Goal: Task Accomplishment & Management: Manage account settings

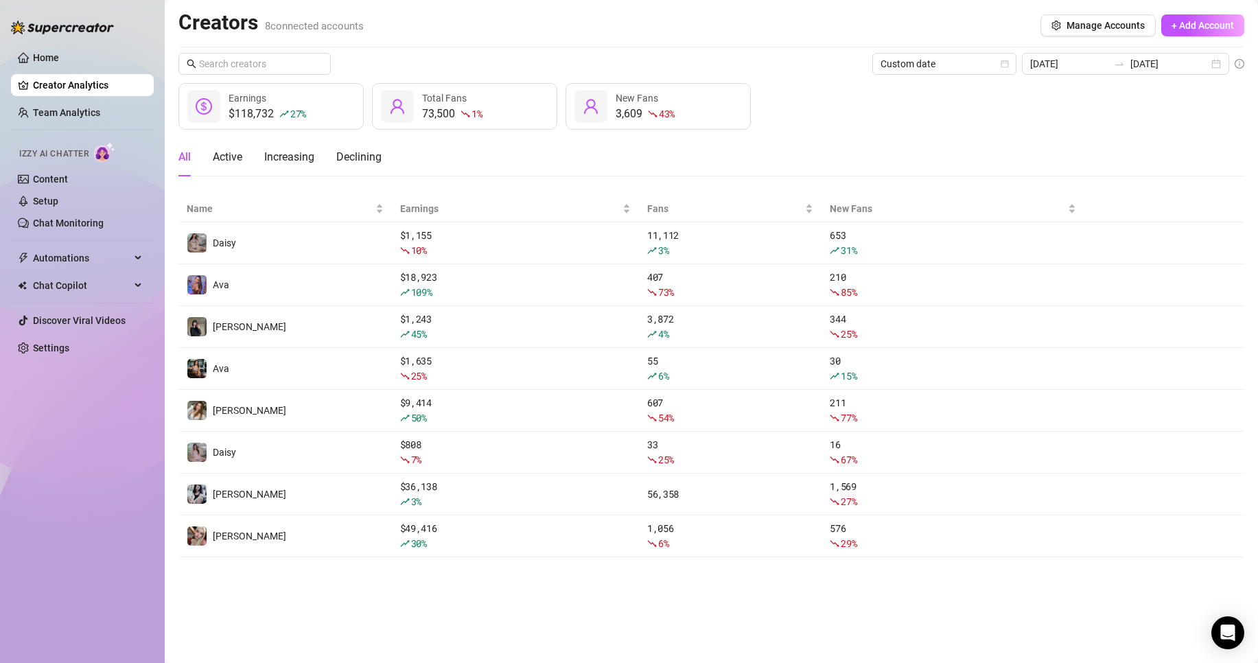
click at [165, 246] on main "Creators 8 connected accounts Manage Accounts + Add Account Custom date [DATE] …" at bounding box center [711, 331] width 1093 height 663
click at [1051, 56] on input "[DATE]" at bounding box center [1069, 63] width 78 height 15
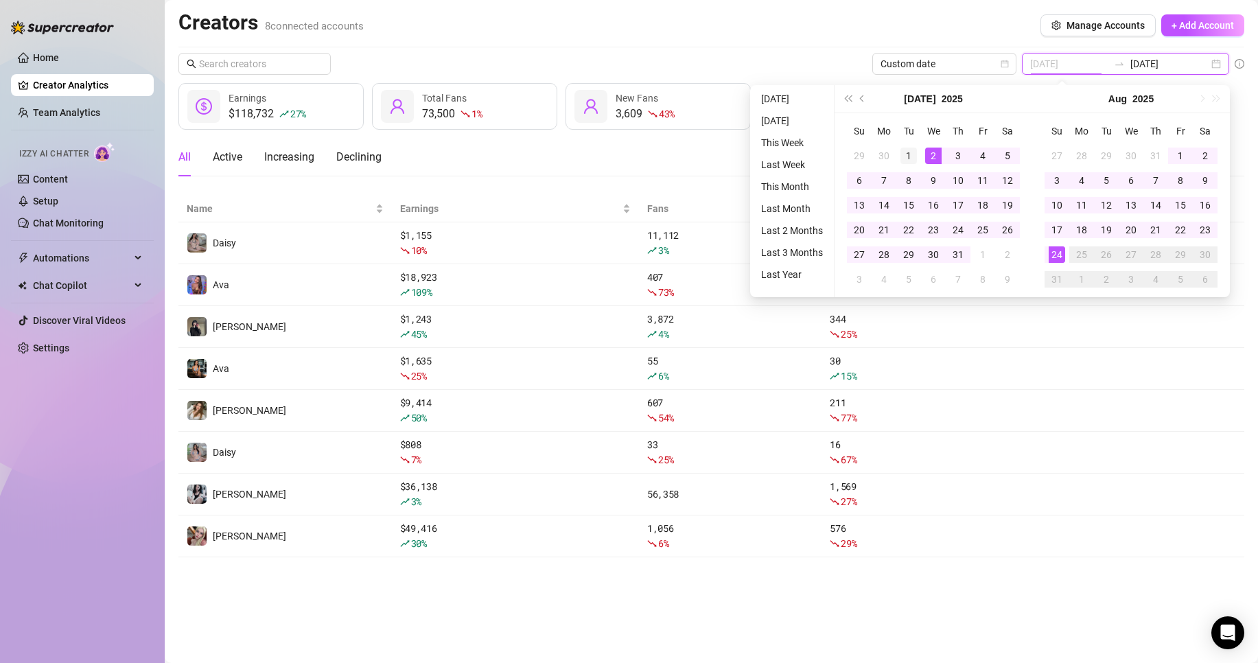
type input "[DATE]"
click at [917, 151] on td "1" at bounding box center [908, 155] width 25 height 25
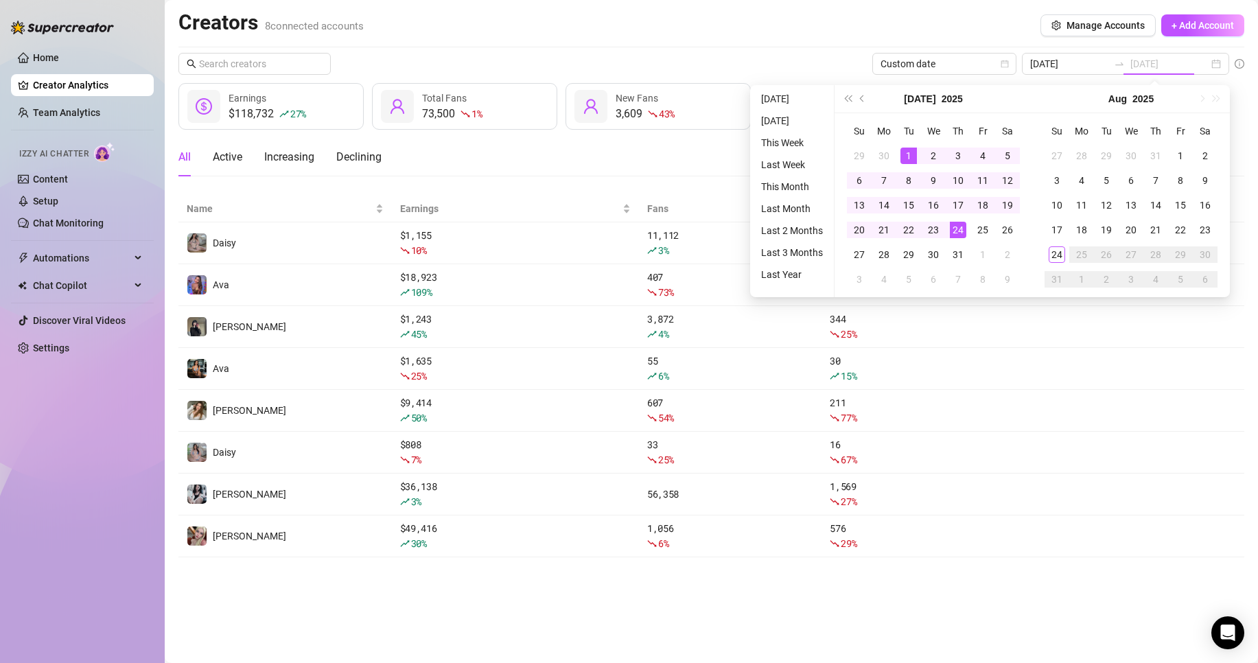
click at [955, 230] on div "24" at bounding box center [958, 230] width 16 height 16
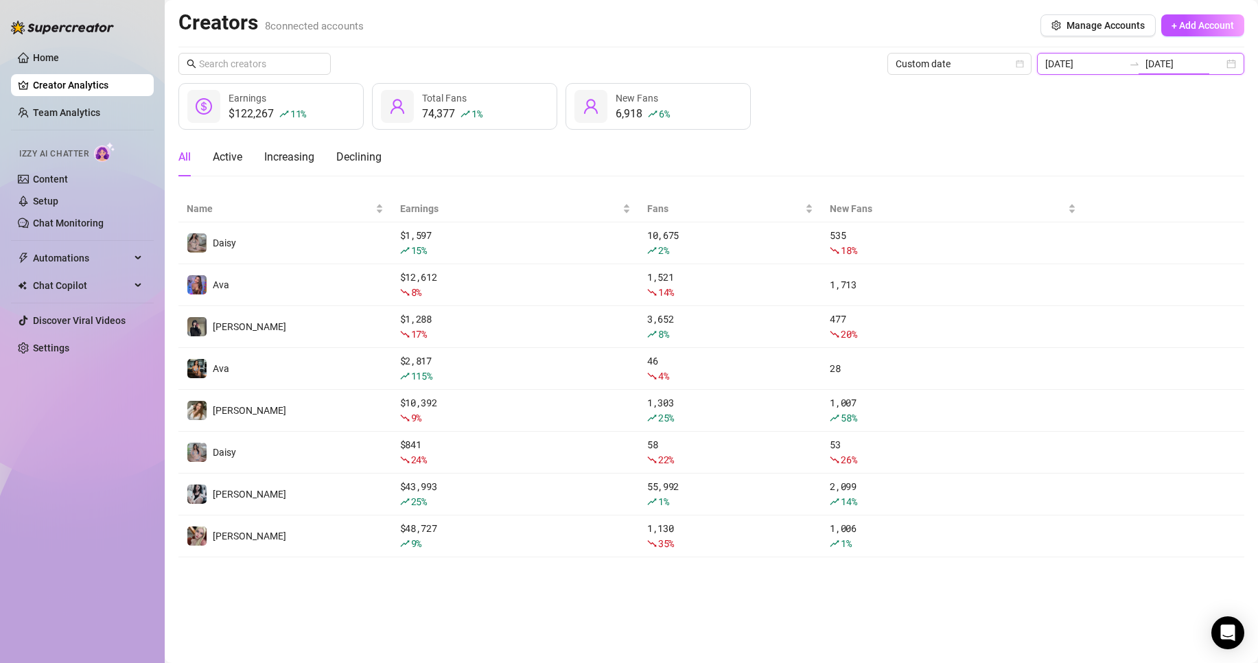
click at [1158, 63] on input "[DATE]" at bounding box center [1184, 63] width 78 height 15
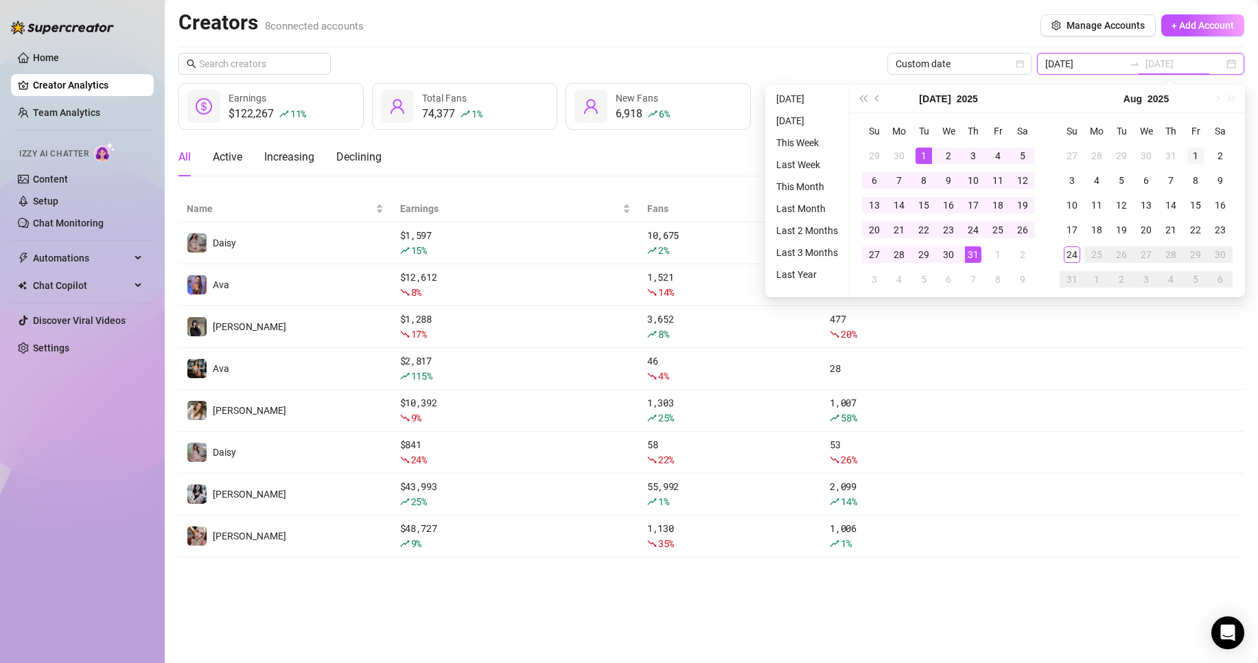
type input "[DATE]"
click at [1191, 155] on div "1" at bounding box center [1195, 156] width 16 height 16
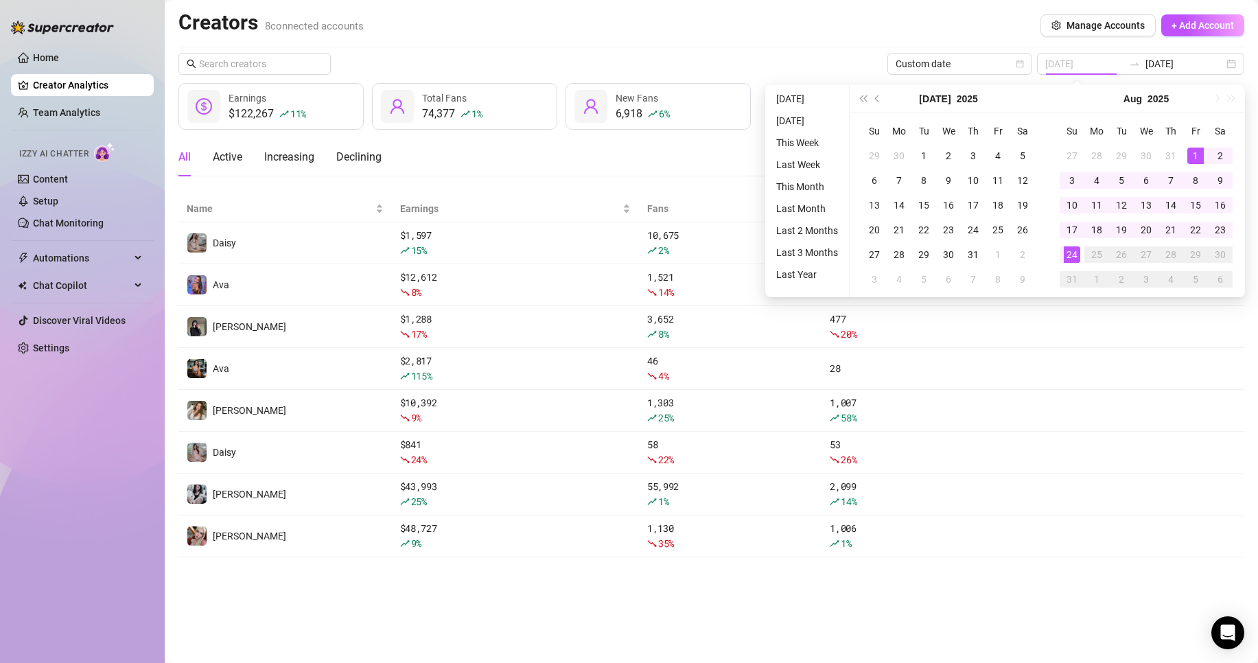
click at [1071, 257] on div "24" at bounding box center [1072, 254] width 16 height 16
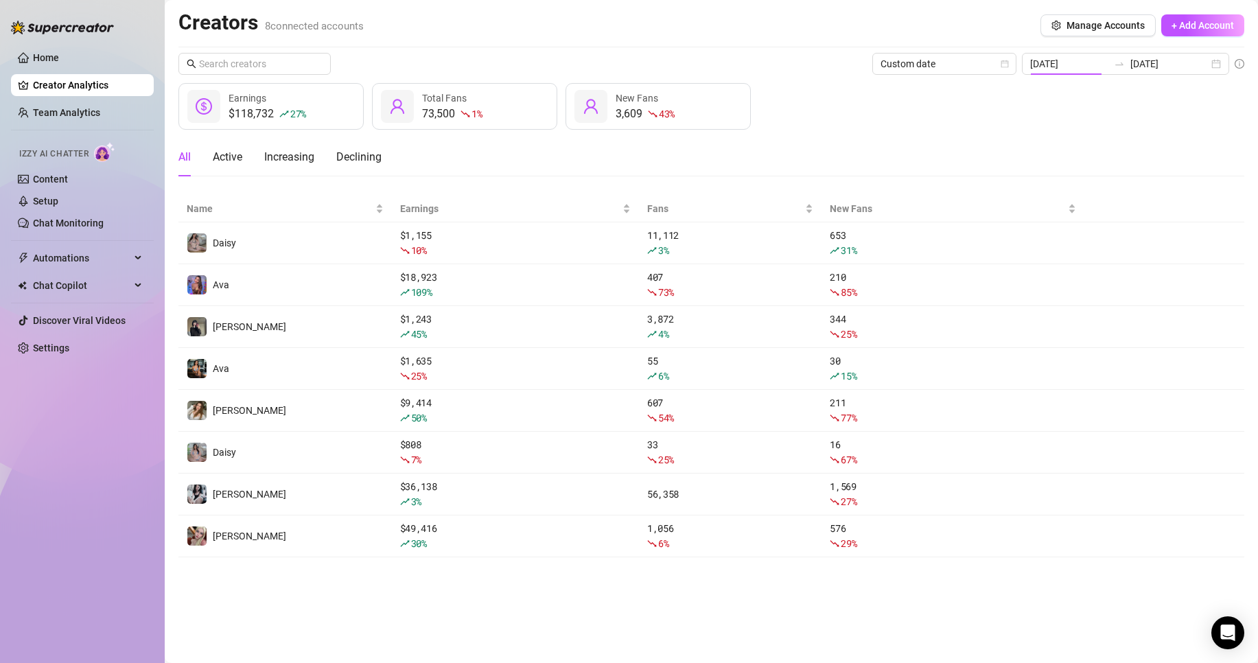
type input "[DATE]"
click at [58, 199] on link "Setup" at bounding box center [45, 201] width 25 height 11
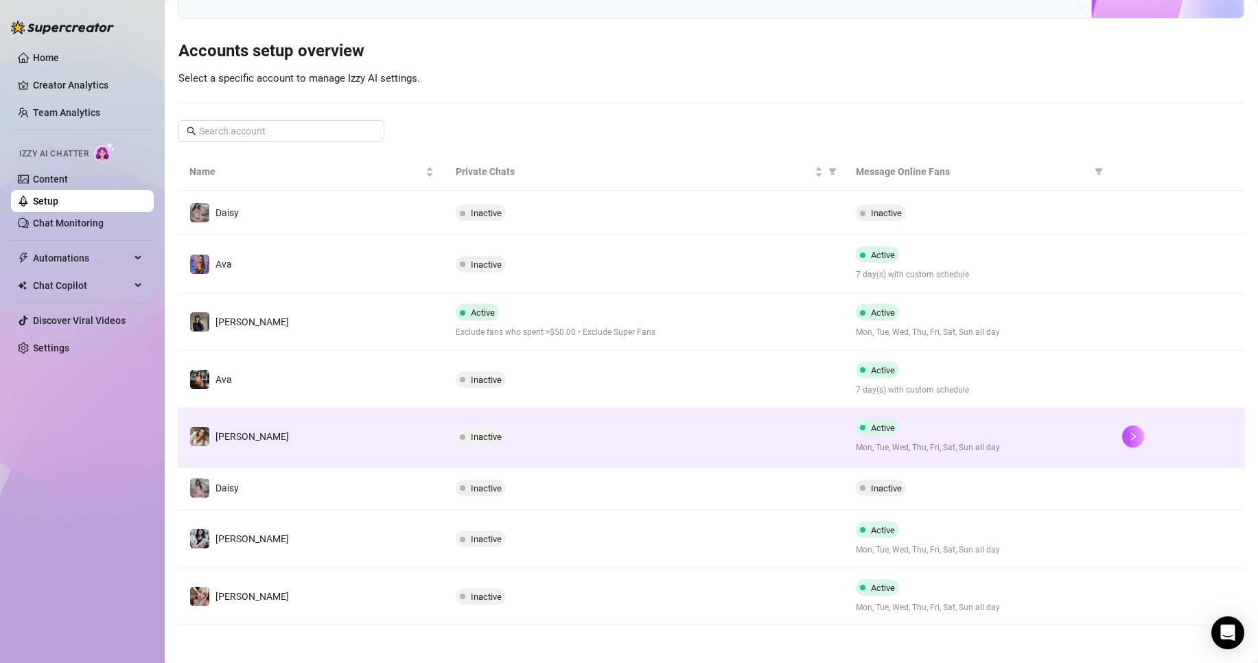
scroll to position [113, 0]
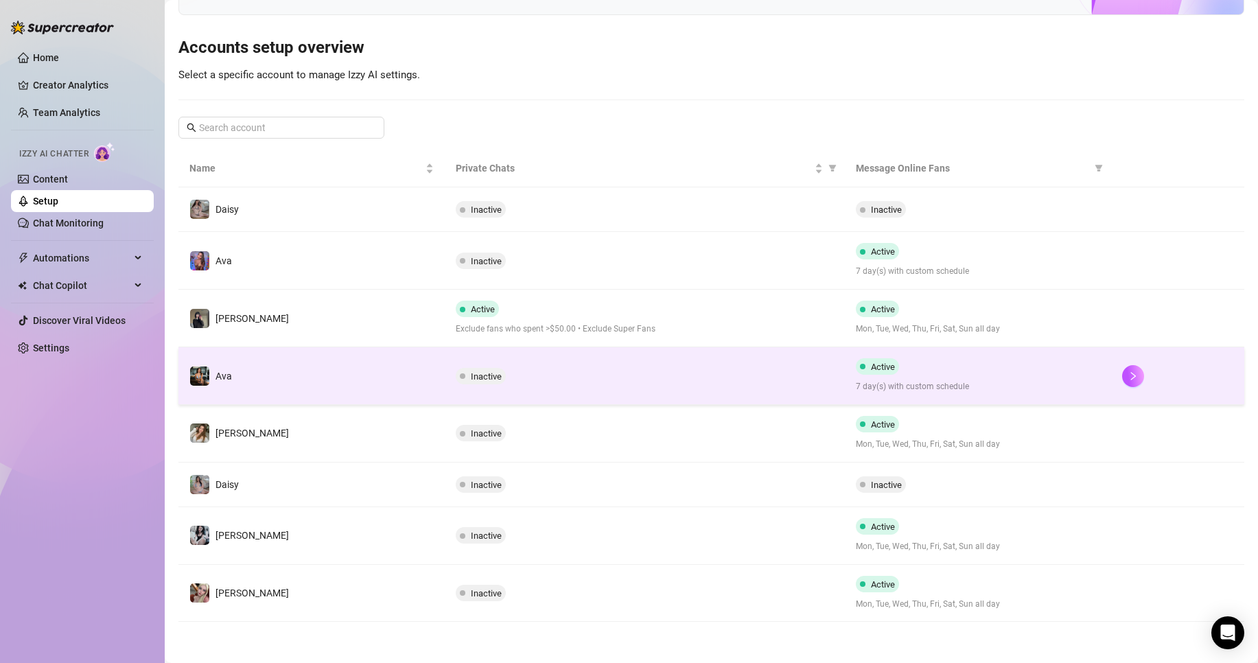
click at [731, 386] on td "Inactive" at bounding box center [644, 376] width 399 height 58
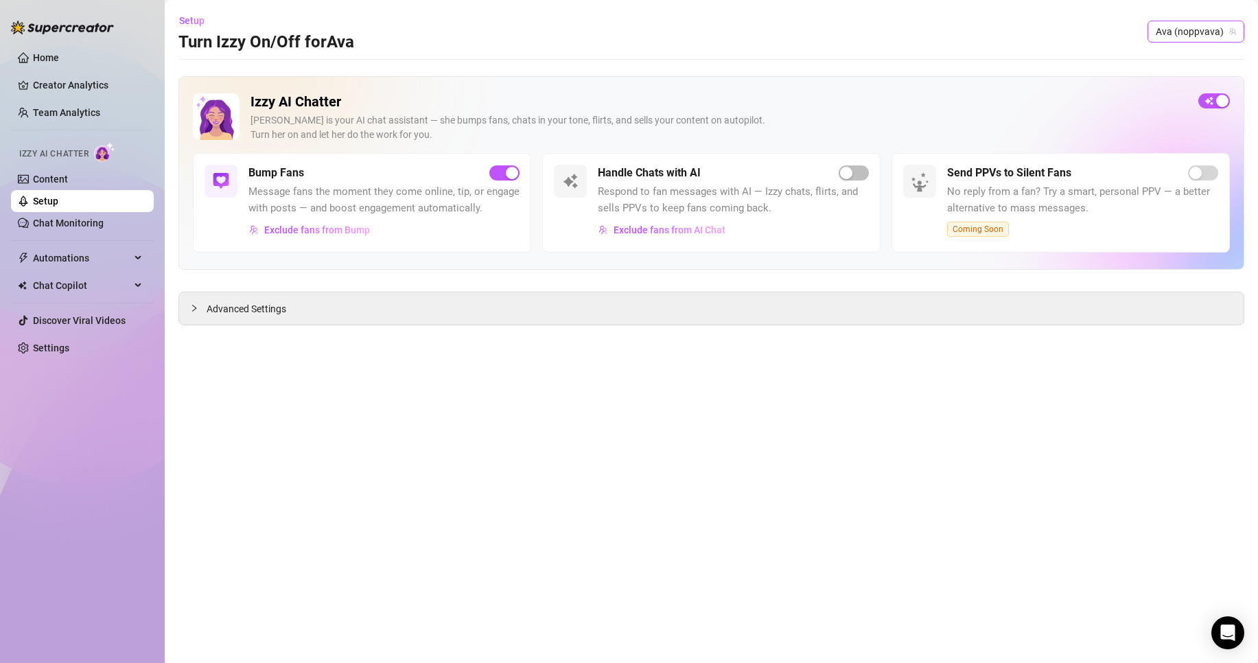
click at [1174, 32] on span "Ava (noppvava)" at bounding box center [1196, 31] width 80 height 21
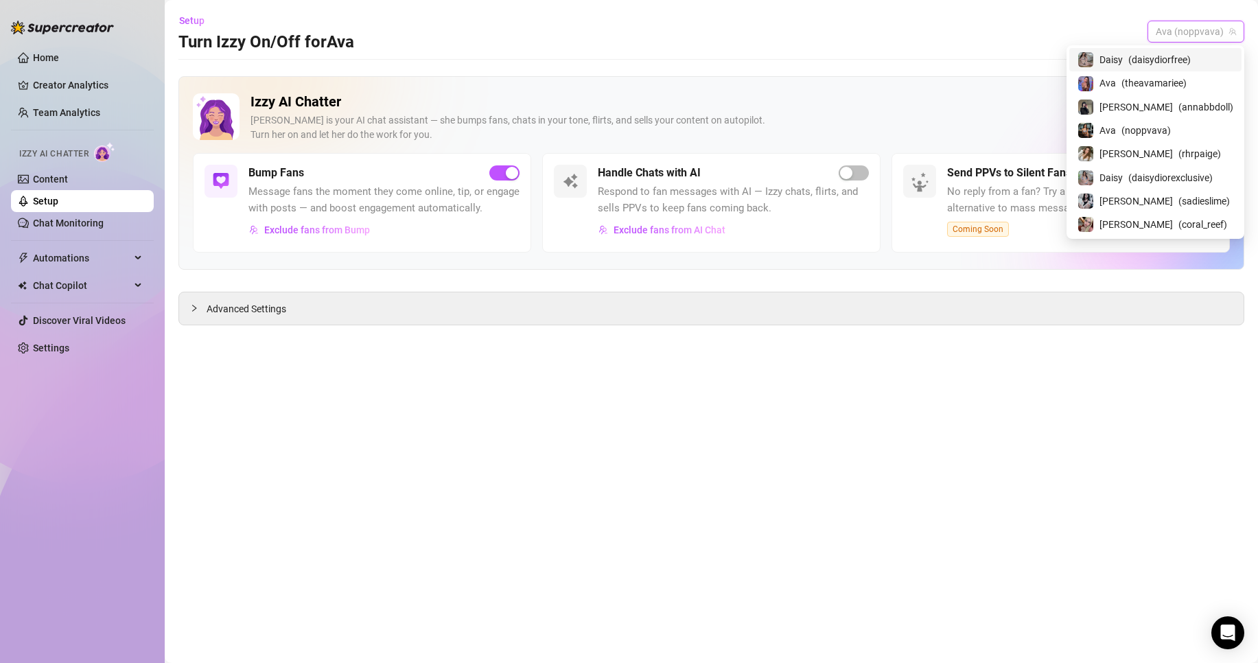
click at [1186, 64] on span "( daisydiorfree )" at bounding box center [1159, 59] width 62 height 15
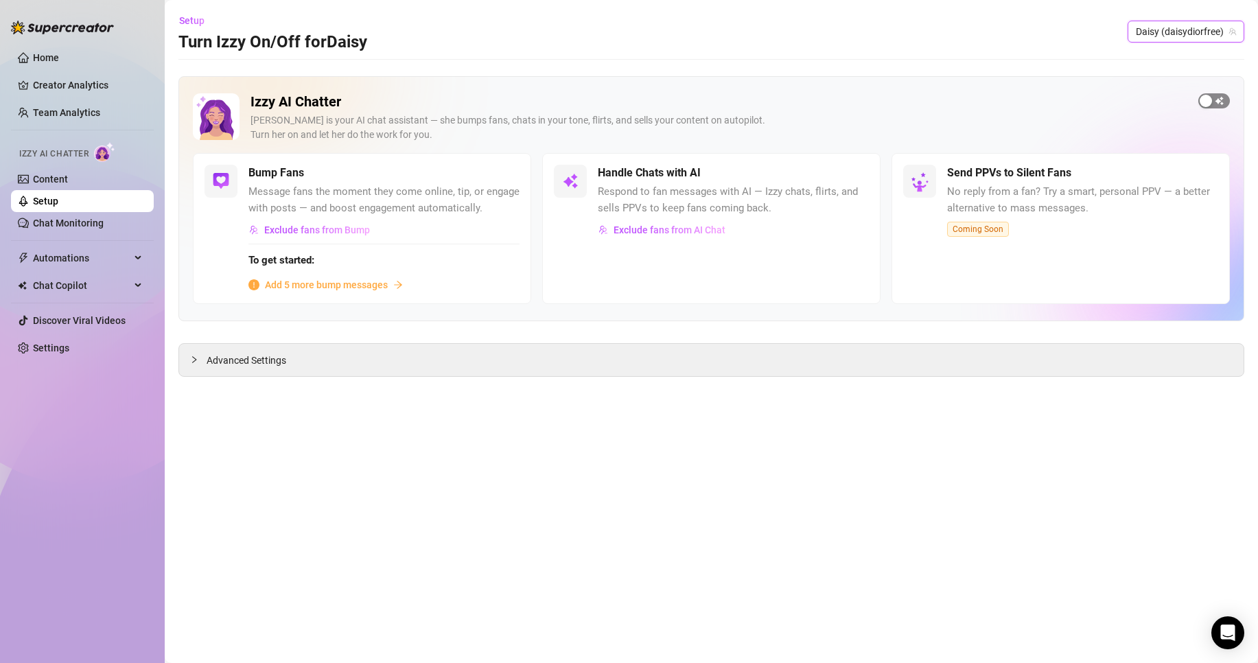
click at [1217, 100] on span "button" at bounding box center [1214, 100] width 32 height 15
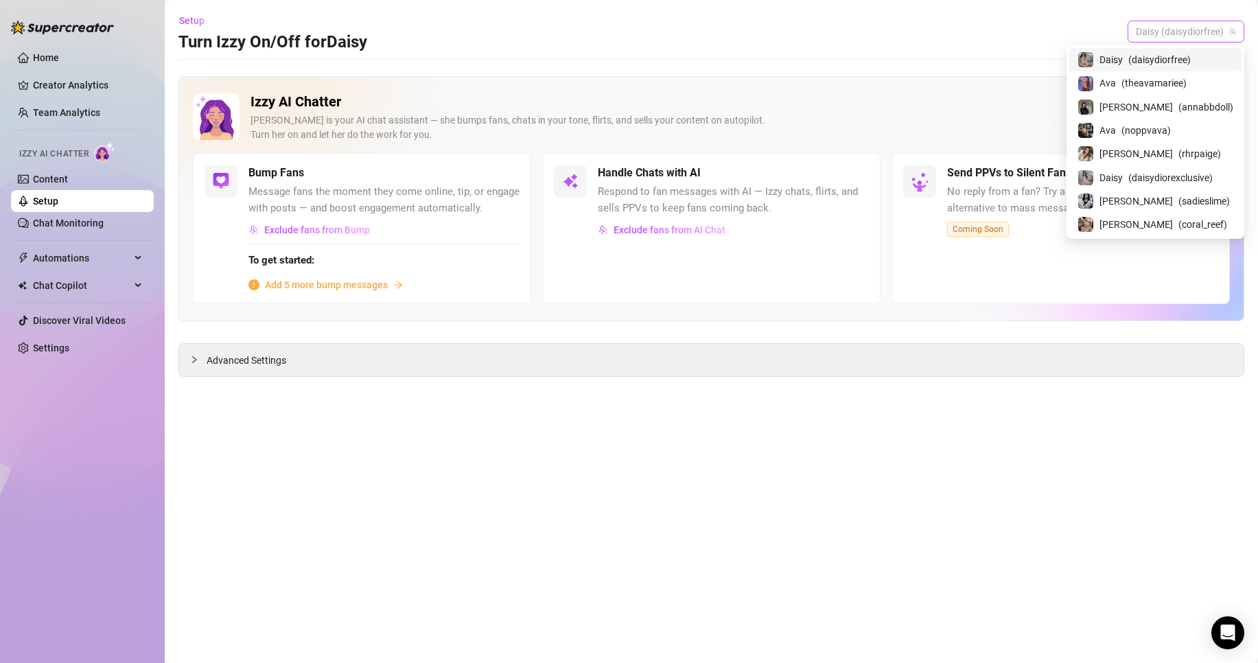
click at [1207, 27] on span "Daisy (daisydiorfree)" at bounding box center [1186, 31] width 100 height 21
click at [918, 21] on div "Setup Turn Izzy On/Off for [PERSON_NAME] [PERSON_NAME] (daisydiorfree)" at bounding box center [711, 32] width 1066 height 44
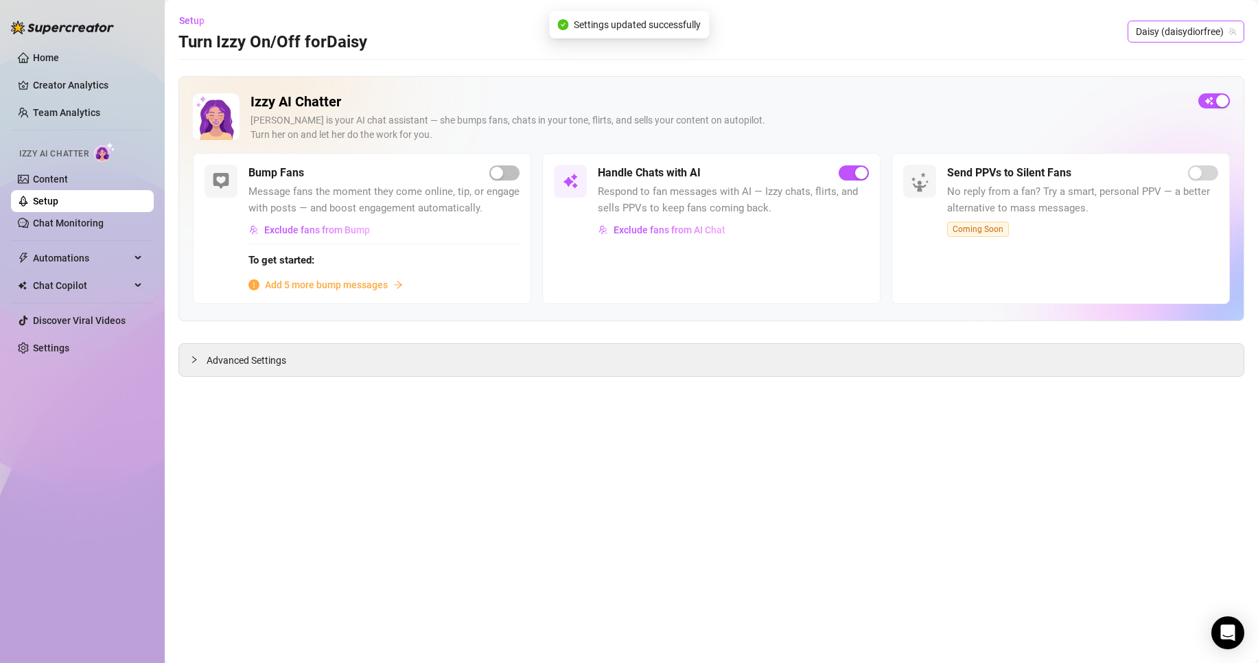
click at [1180, 25] on span "Daisy (daisydiorfree)" at bounding box center [1186, 31] width 100 height 21
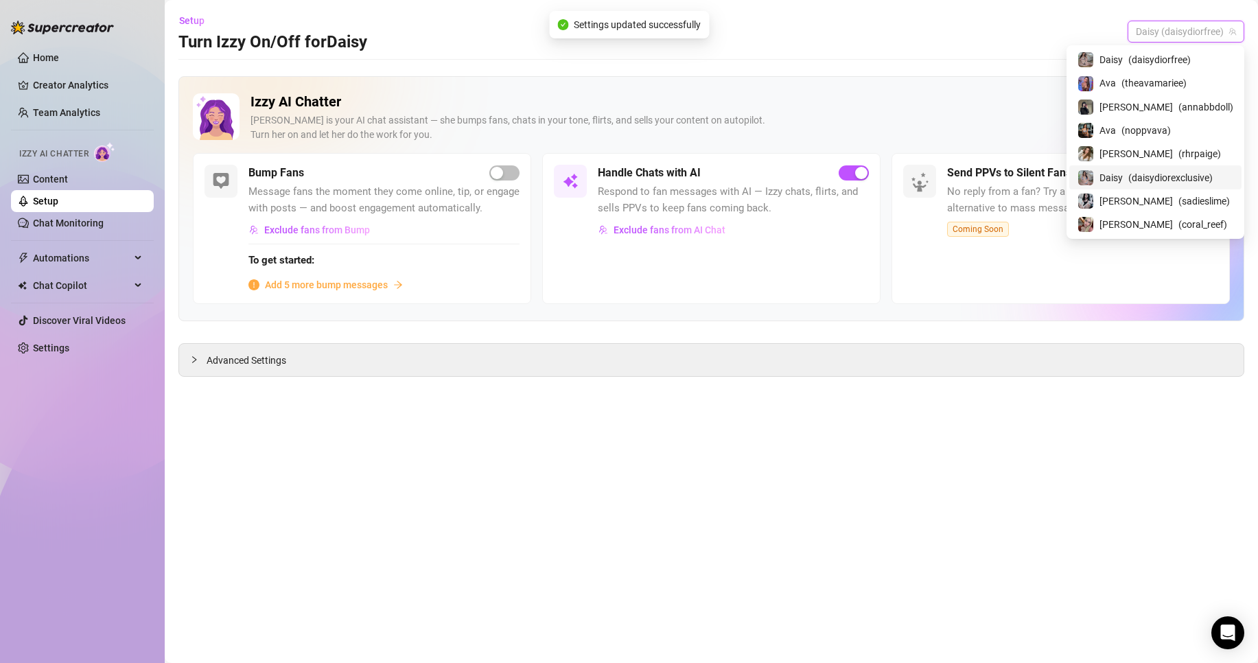
click at [1181, 181] on span "( daisydiorexclusive )" at bounding box center [1170, 177] width 84 height 15
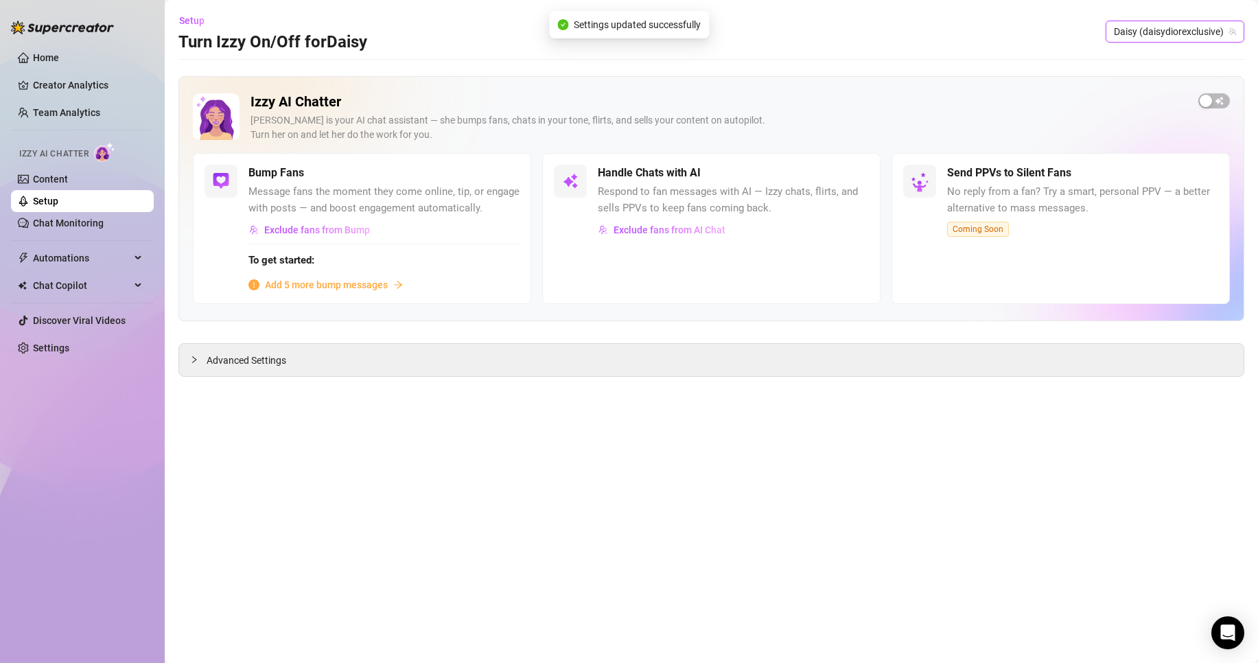
click at [1209, 93] on div "Izzy AI Chatter [PERSON_NAME] is your AI chat assistant — she bumps fans, chats…" at bounding box center [711, 198] width 1066 height 245
click at [1210, 97] on div "button" at bounding box center [1206, 101] width 12 height 12
click at [1202, 29] on span "Daisy (daisydiorexclusive)" at bounding box center [1175, 31] width 122 height 21
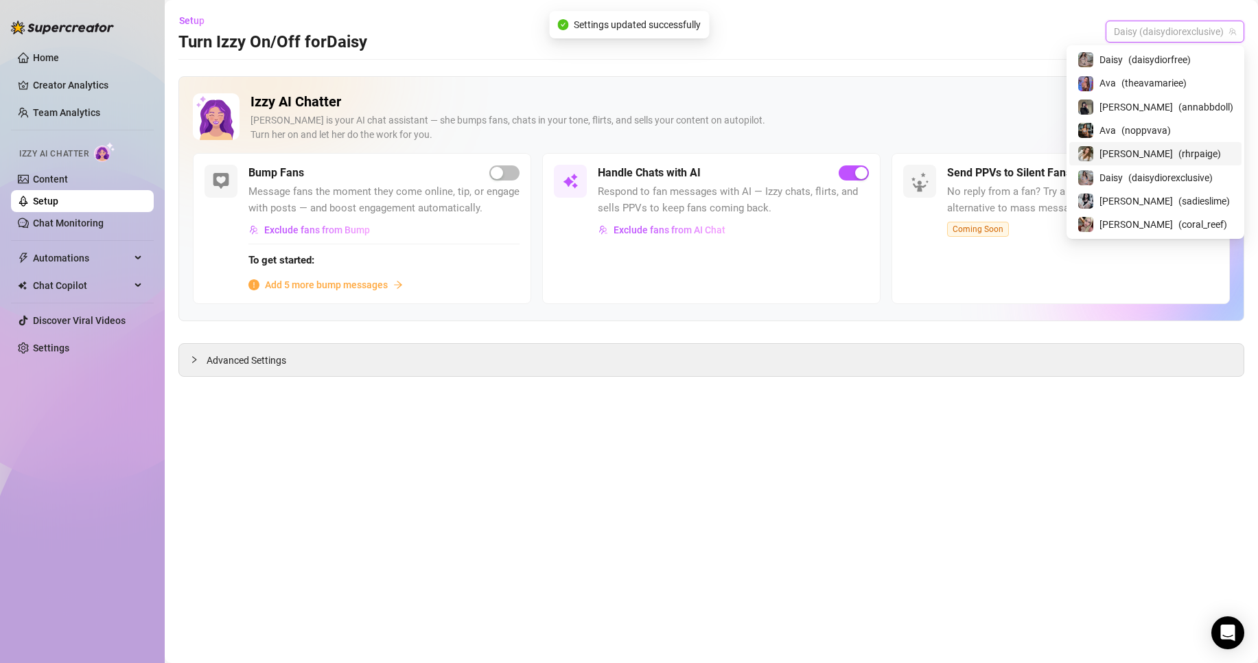
click at [1178, 146] on span "( rhrpaige )" at bounding box center [1199, 153] width 43 height 15
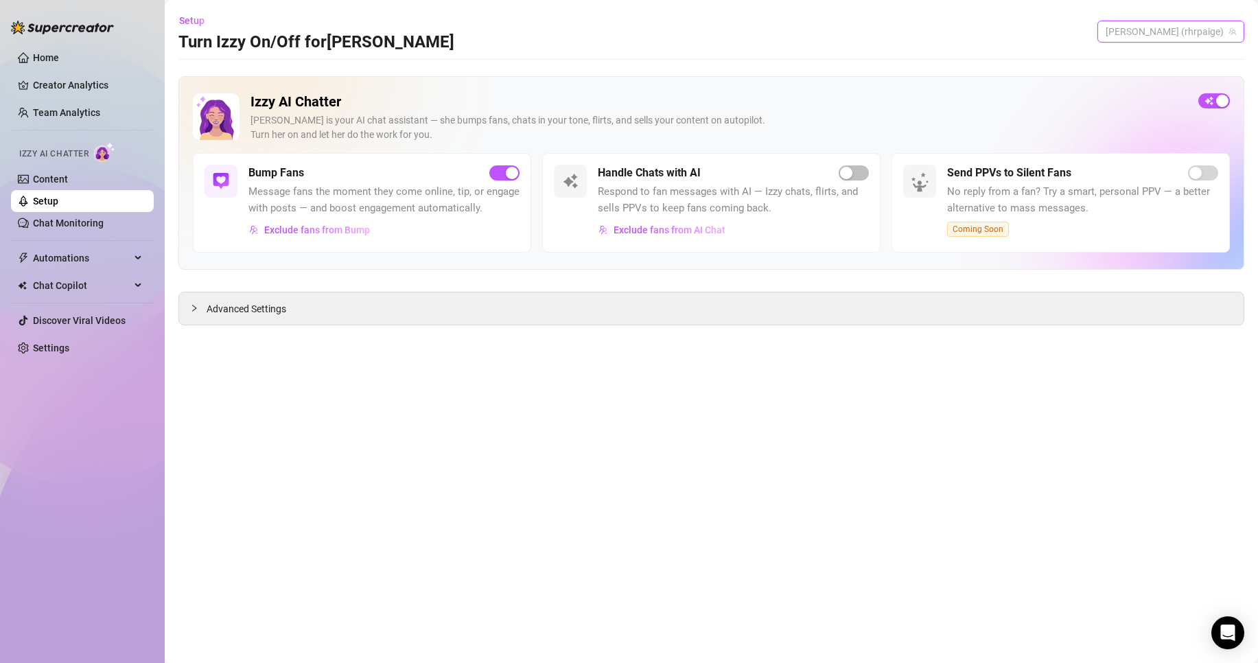
click at [1193, 38] on span "[PERSON_NAME] (rhrpaige)" at bounding box center [1171, 31] width 130 height 21
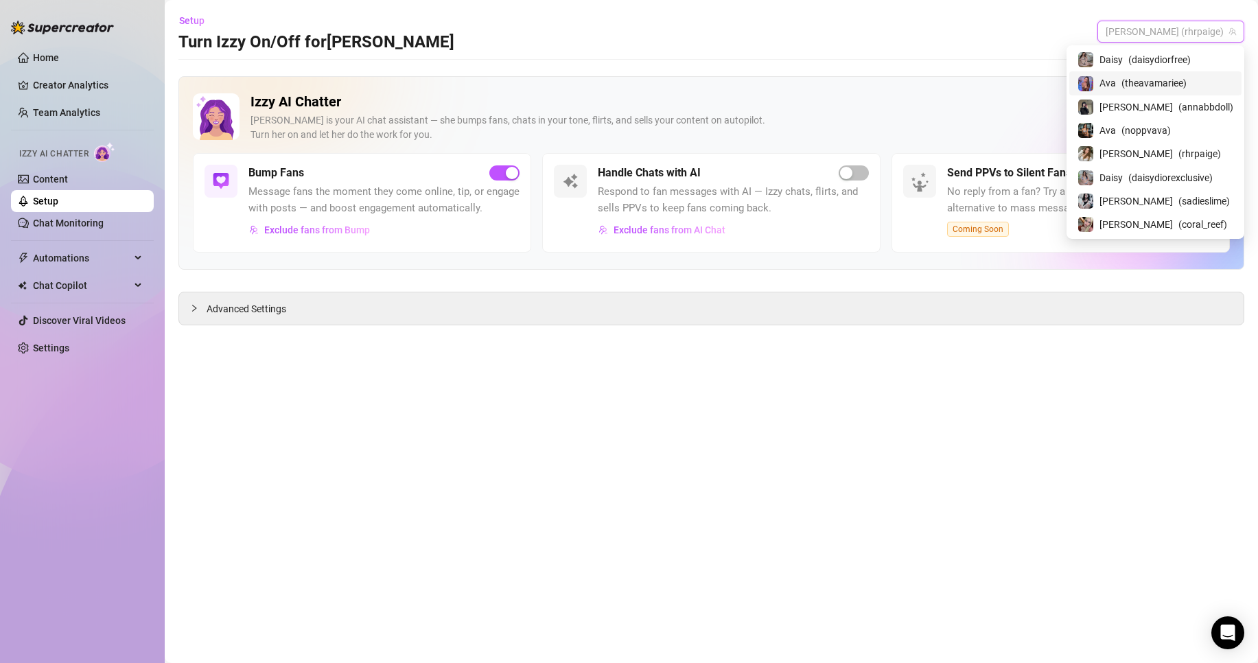
click at [1187, 85] on span "( theavamariee )" at bounding box center [1153, 82] width 65 height 15
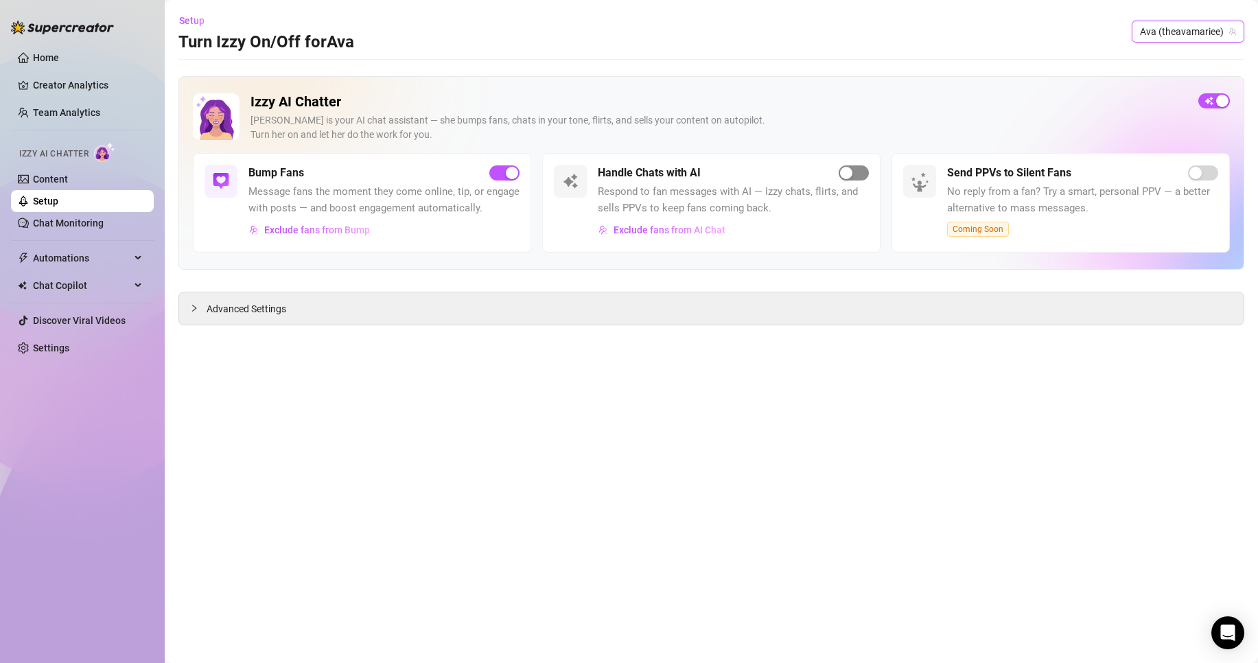
click at [856, 177] on span "button" at bounding box center [854, 172] width 30 height 15
